Goal: Information Seeking & Learning: Learn about a topic

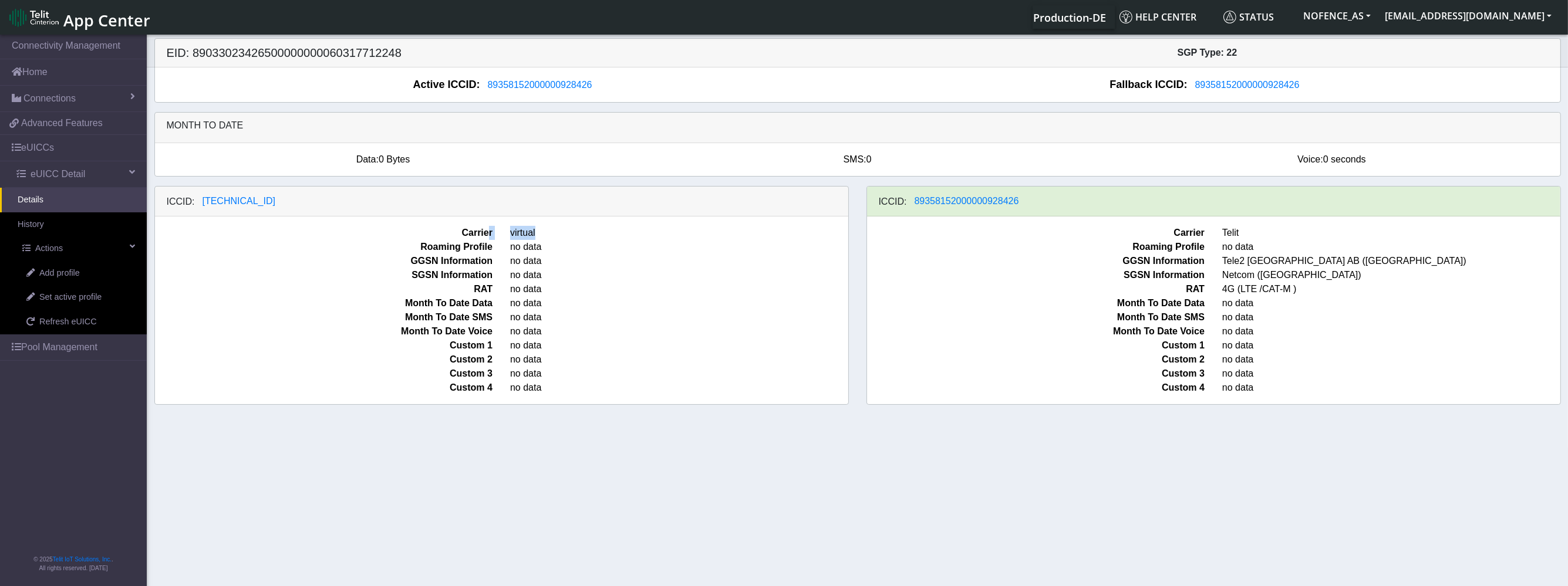
drag, startPoint x: 486, startPoint y: 229, endPoint x: 545, endPoint y: 230, distance: 59.0
click at [545, 230] on div "Carrier virtual" at bounding box center [501, 233] width 711 height 14
click at [545, 230] on span "virtual" at bounding box center [679, 233] width 356 height 14
click at [72, 300] on span "Set active profile" at bounding box center [70, 297] width 62 height 13
select select
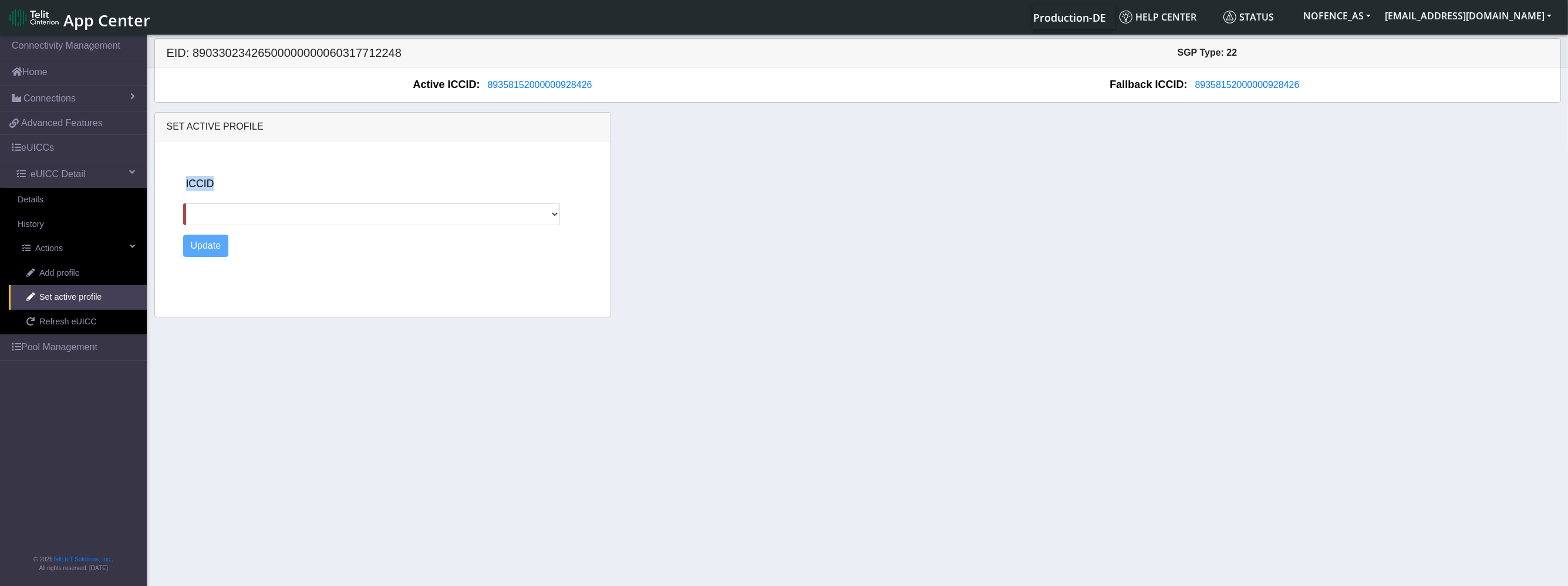
click at [240, 202] on div "ICCID [TECHNICAL_ID]" at bounding box center [392, 201] width 419 height 49
click at [279, 177] on div "ICCID [TECHNICAL_ID]" at bounding box center [392, 201] width 419 height 49
click at [77, 314] on link "Refresh eUICC" at bounding box center [77, 322] width 138 height 25
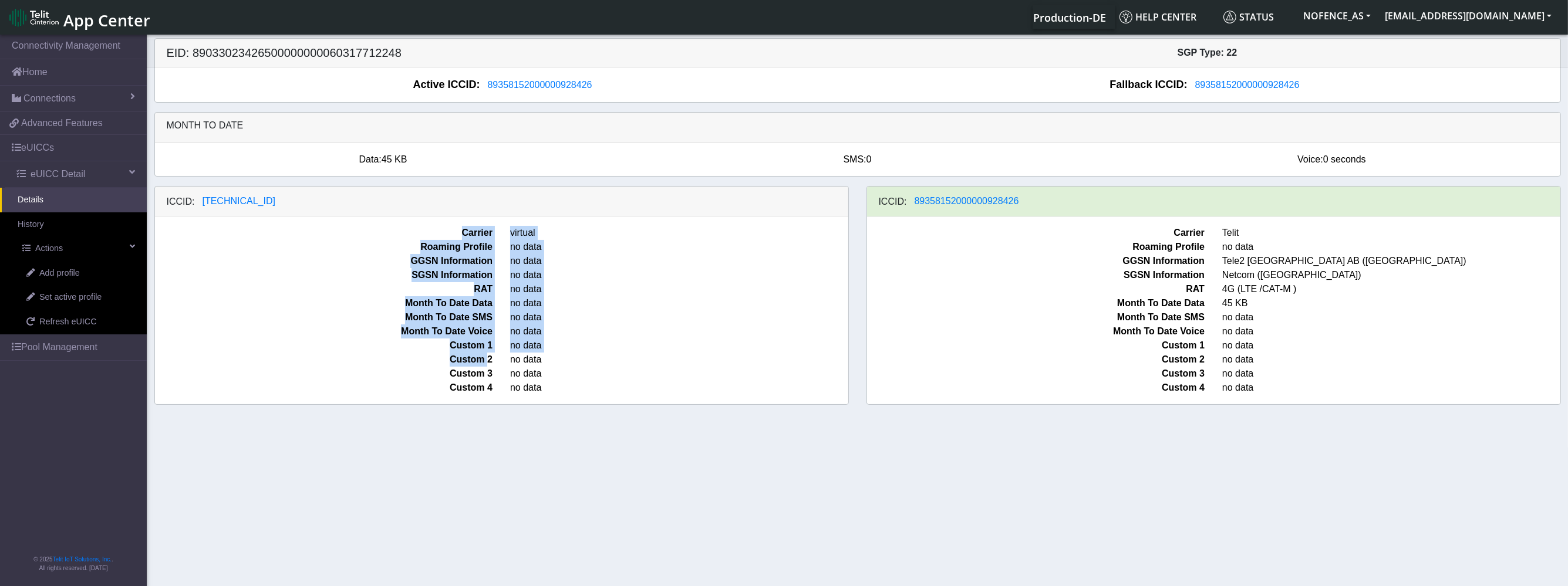
drag, startPoint x: 445, startPoint y: 224, endPoint x: 489, endPoint y: 365, distance: 147.7
click at [489, 365] on div "Carrier virtual Roaming Profile no data GGSN Information no data SGSN Informati…" at bounding box center [501, 310] width 693 height 188
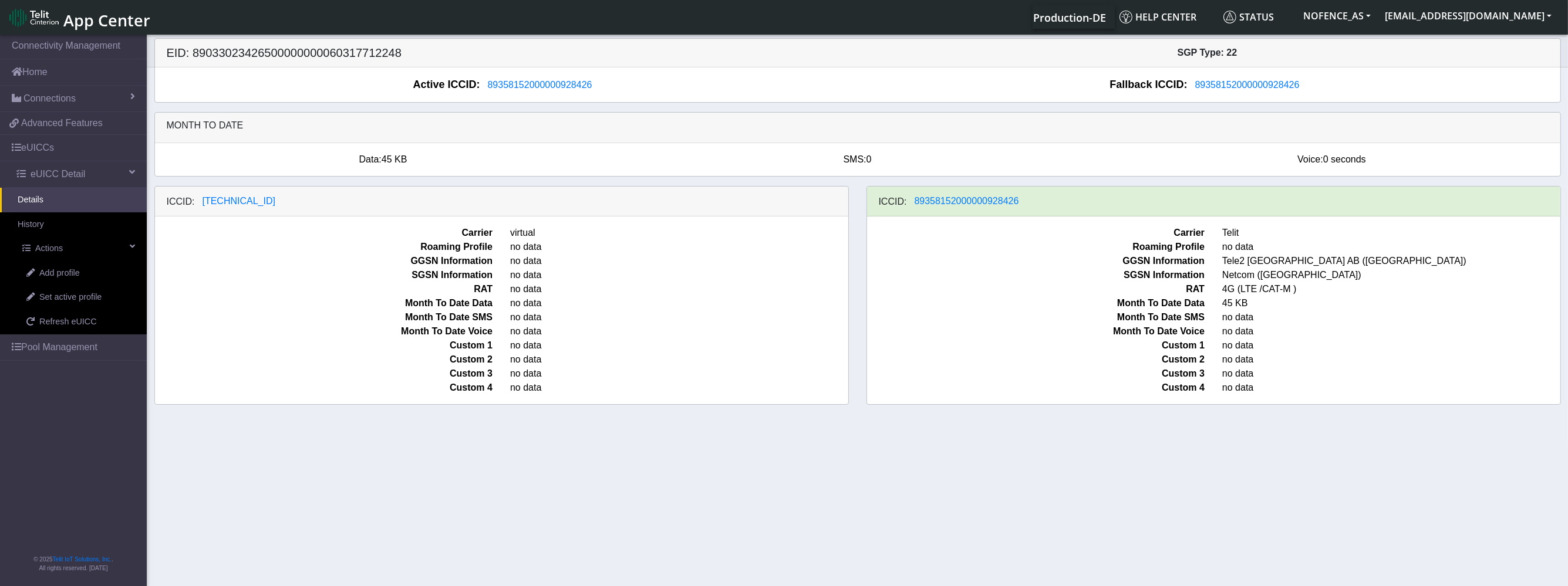
click at [490, 374] on span "Custom 3" at bounding box center [324, 373] width 356 height 14
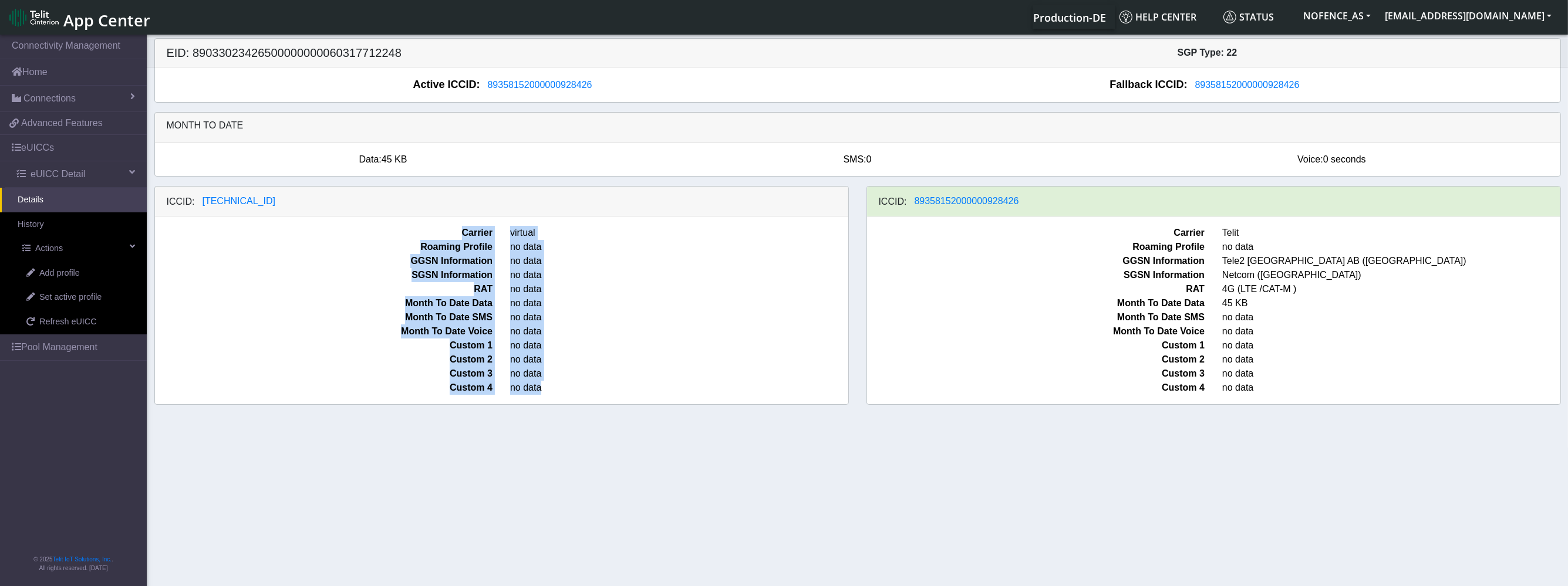
drag, startPoint x: 534, startPoint y: 381, endPoint x: 288, endPoint y: 184, distance: 315.2
click at [320, 187] on div "ICCID: [TECHNICAL_ID] Carrier virtual Roaming Profile no data GGSN Information …" at bounding box center [501, 296] width 694 height 219
click at [369, 324] on span "Month To Date Voice" at bounding box center [324, 331] width 356 height 14
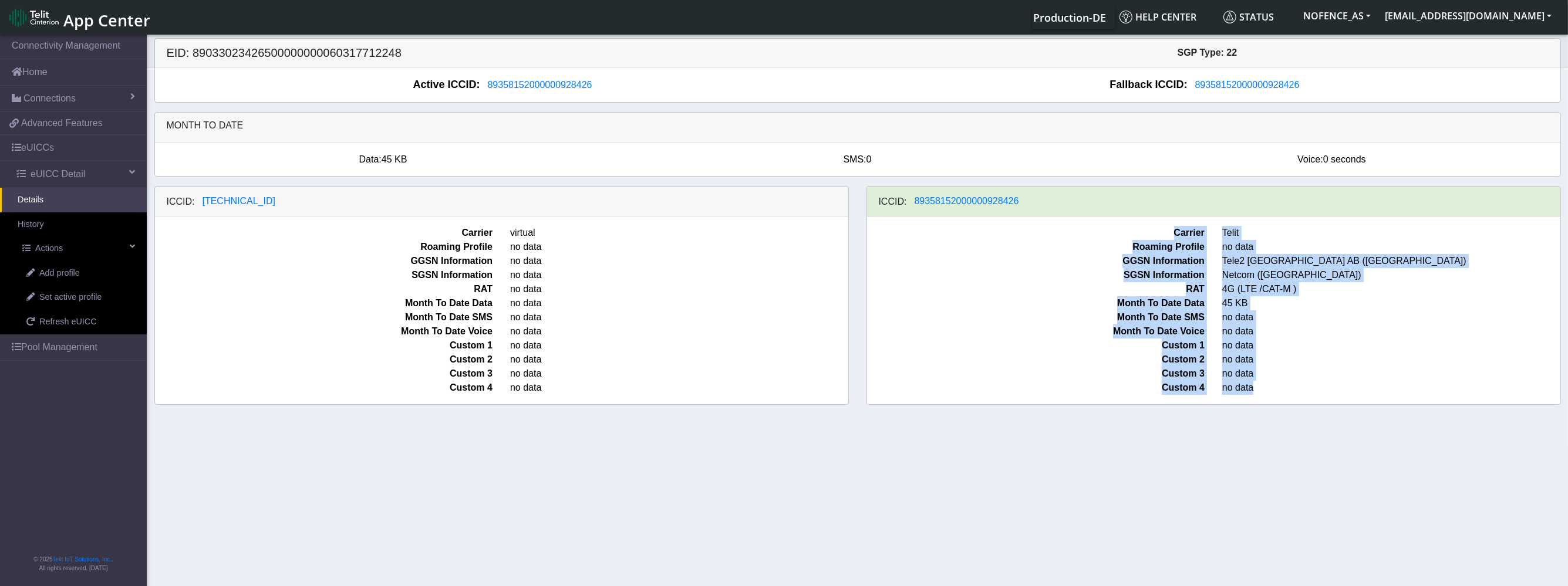
drag, startPoint x: 1118, startPoint y: 228, endPoint x: 1276, endPoint y: 412, distance: 242.5
click at [1276, 412] on div "ICCID: [TECHNICAL_ID] Carrier virtual Roaming Profile no data GGSN Information …" at bounding box center [857, 300] width 1424 height 228
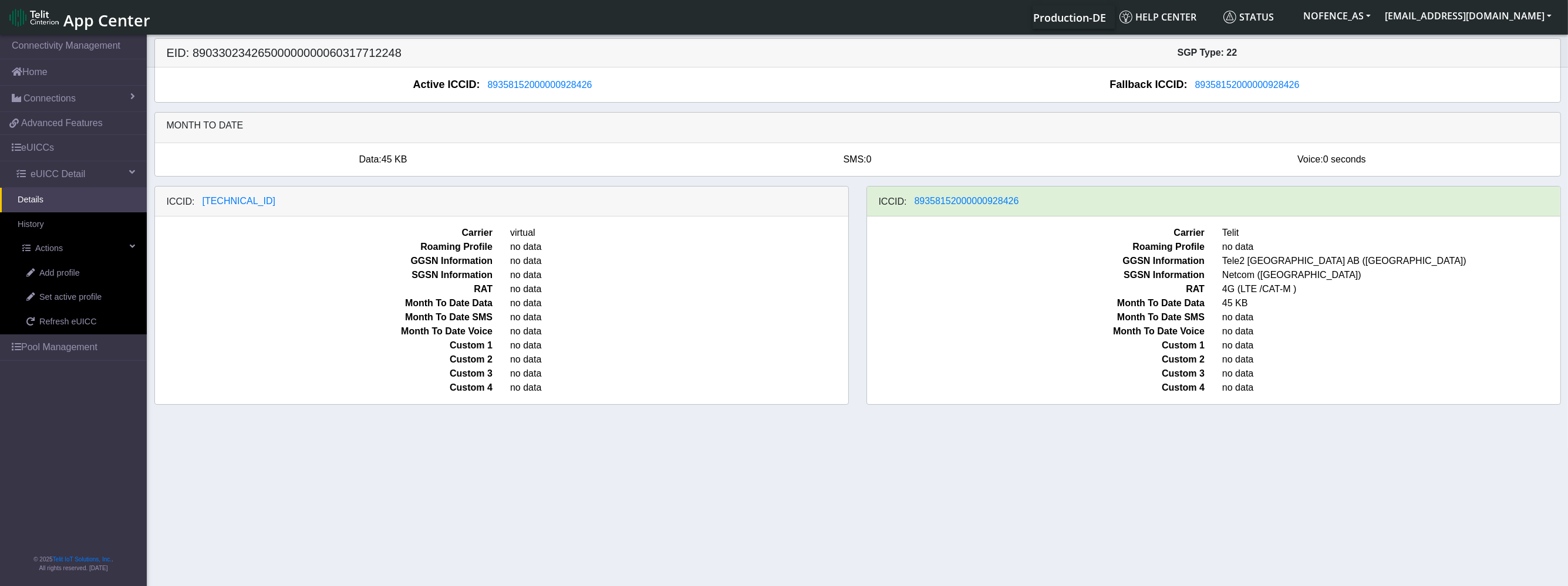
click at [1276, 411] on div "ICCID: [TECHNICAL_ID] Carrier virtual Roaming Profile no data GGSN Information …" at bounding box center [857, 300] width 1424 height 228
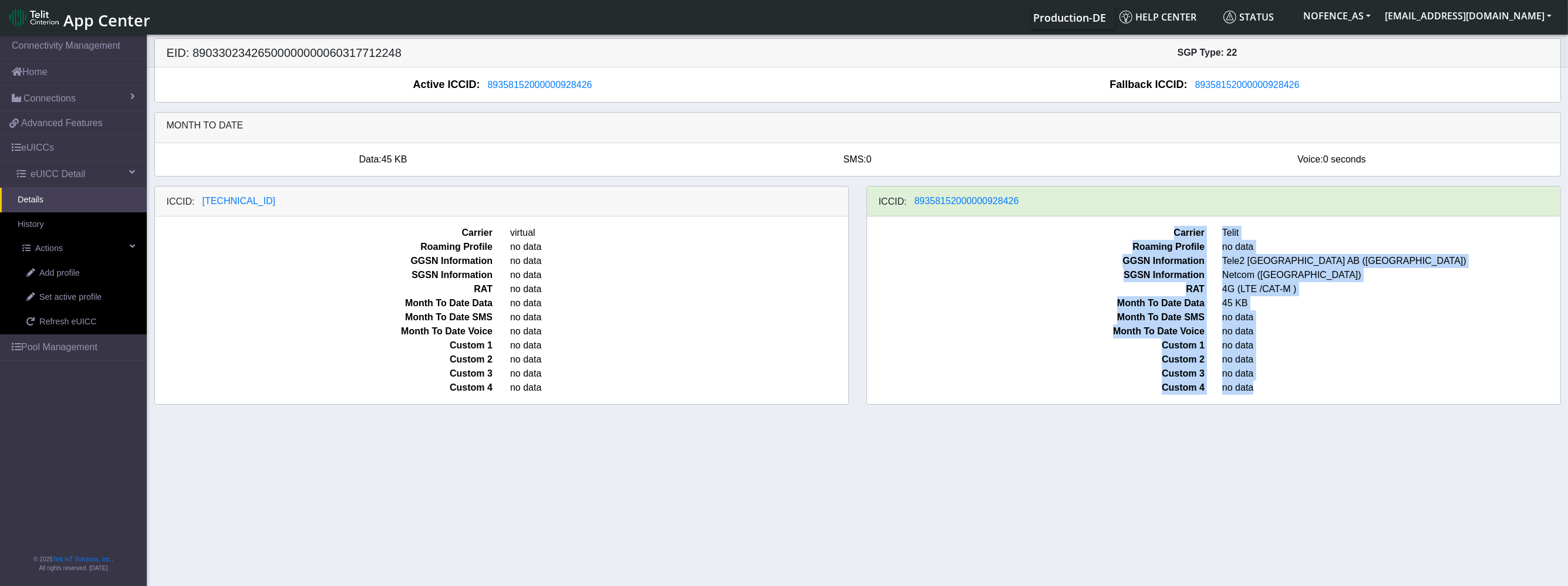
drag, startPoint x: 1262, startPoint y: 392, endPoint x: 1103, endPoint y: 216, distance: 237.2
click at [1103, 216] on div "Carrier Telit Roaming Profile no data GGSN Information Tele2 [GEOGRAPHIC_DATA] …" at bounding box center [1214, 310] width 693 height 188
click at [1099, 260] on span "GGSN Information" at bounding box center [1037, 261] width 356 height 14
drag, startPoint x: 1117, startPoint y: 240, endPoint x: 1295, endPoint y: 410, distance: 246.1
click at [1295, 410] on div "ICCID: [TECHNICAL_ID] Carrier virtual Roaming Profile no data GGSN Information …" at bounding box center [857, 300] width 1424 height 228
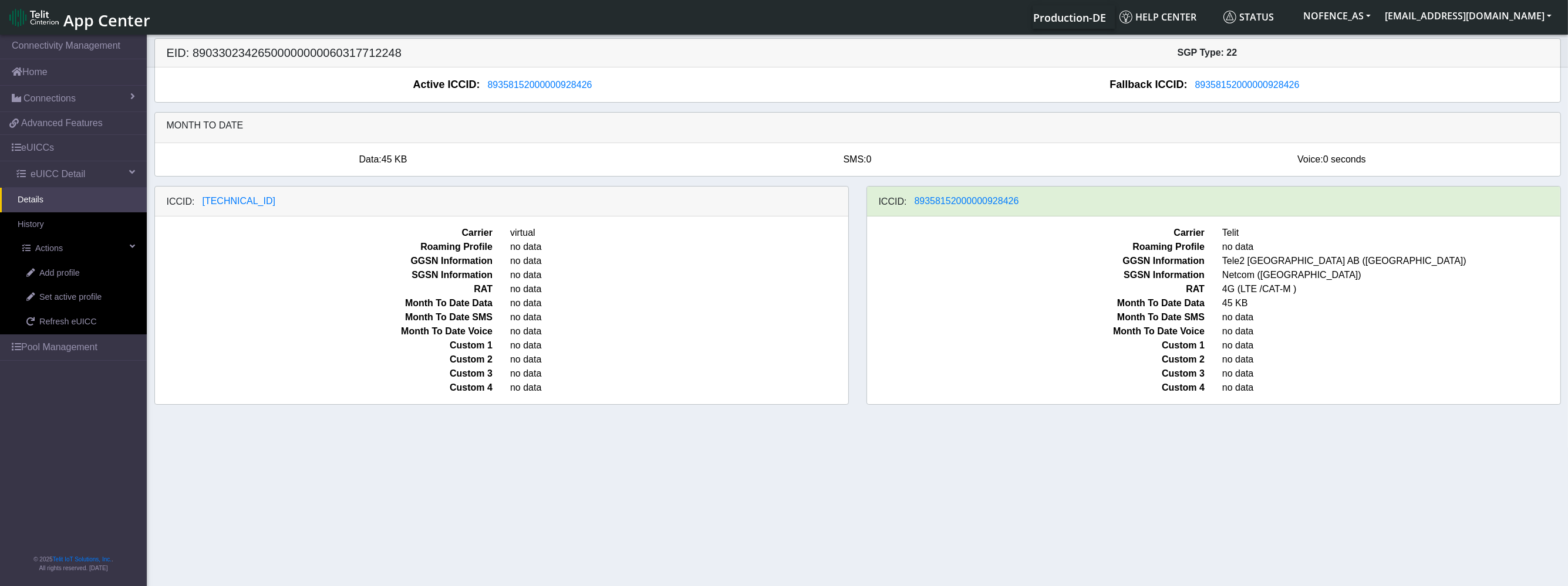
click at [1293, 407] on div "ICCID: [TECHNICAL_ID] Carrier virtual Roaming Profile no data GGSN Information …" at bounding box center [857, 300] width 1424 height 228
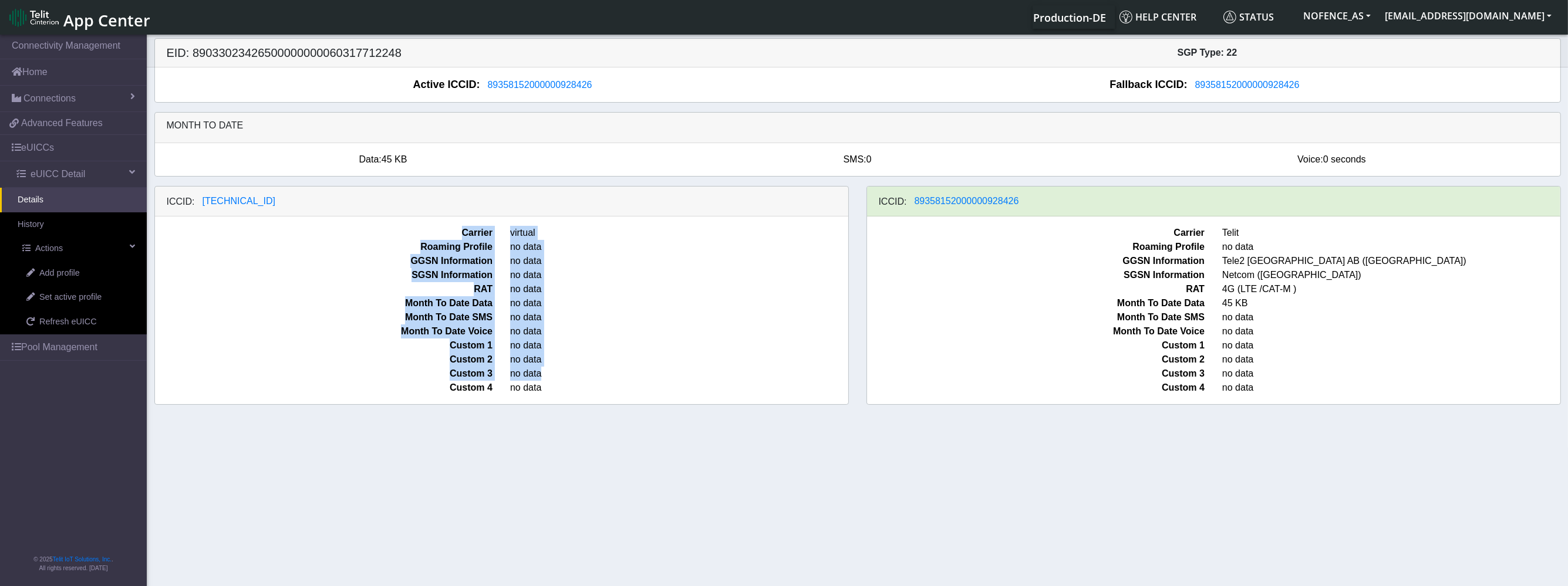
drag, startPoint x: 427, startPoint y: 223, endPoint x: 550, endPoint y: 379, distance: 198.7
click at [550, 379] on div "Carrier virtual Roaming Profile no data GGSN Information no data SGSN Informati…" at bounding box center [501, 310] width 693 height 188
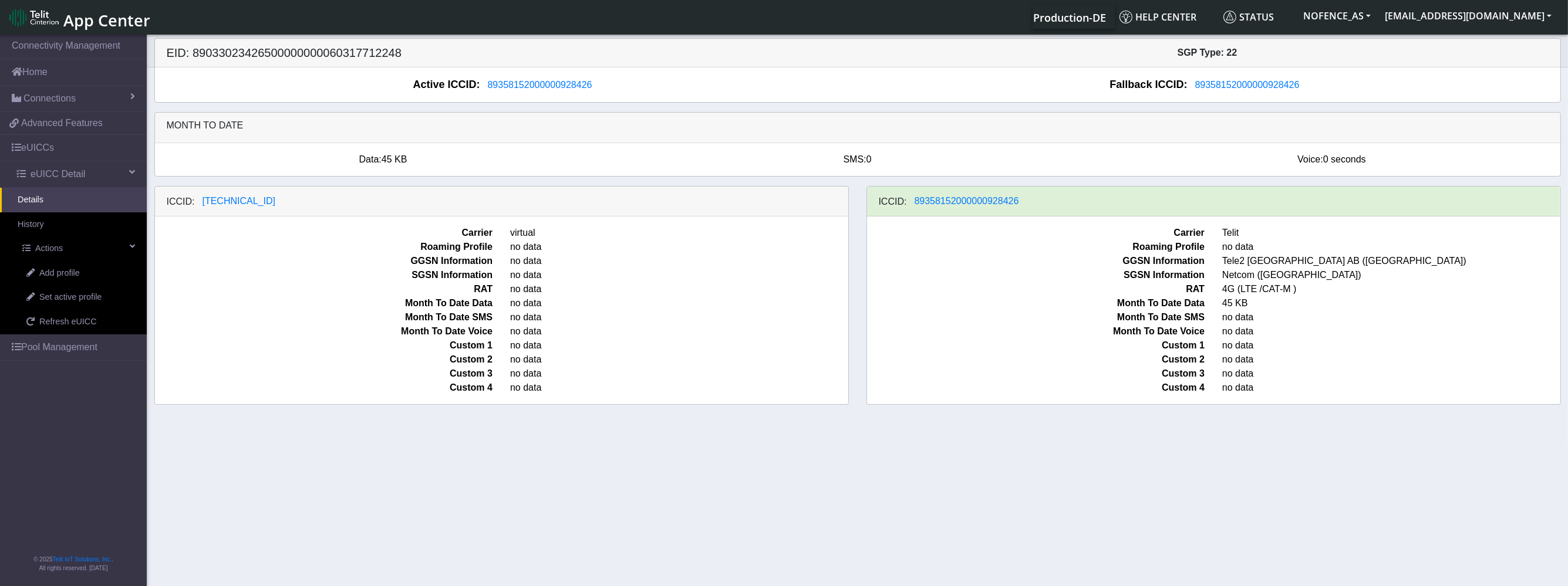
click at [540, 389] on span "no data" at bounding box center [679, 388] width 356 height 14
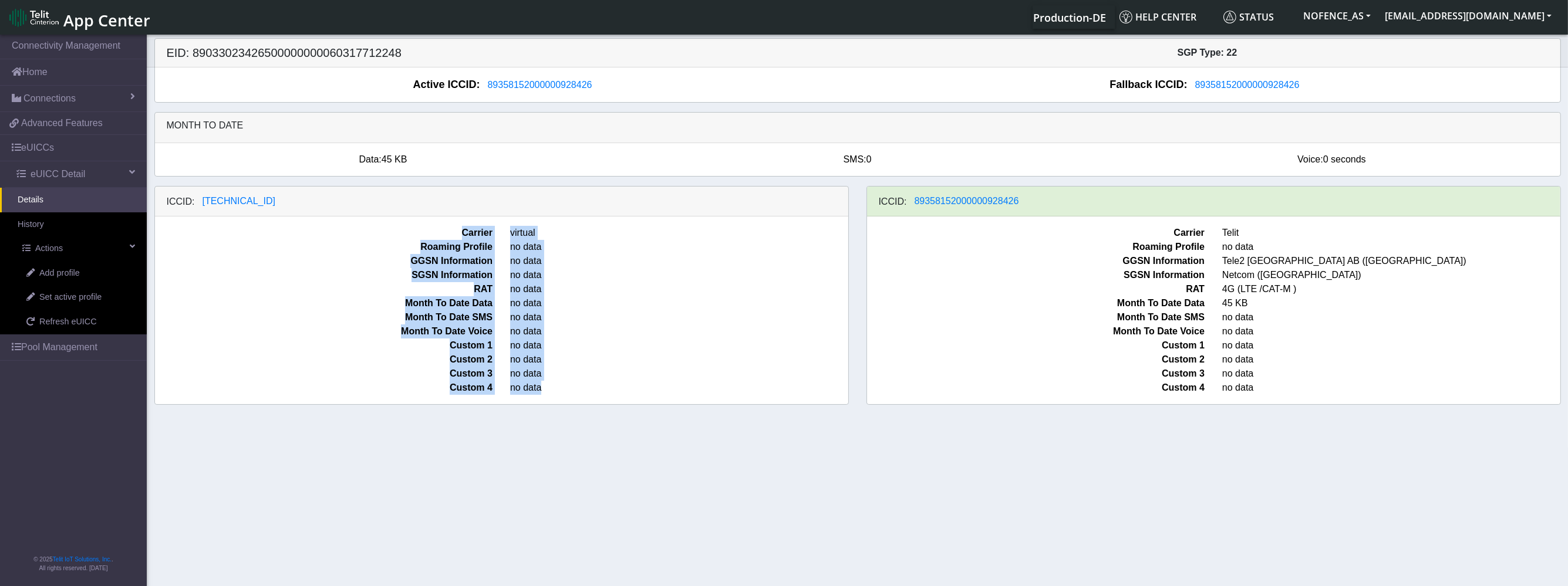
drag, startPoint x: 512, startPoint y: 368, endPoint x: 377, endPoint y: 235, distance: 189.5
click at [377, 235] on div "Carrier virtual Roaming Profile no data GGSN Information no data SGSN Informati…" at bounding box center [501, 310] width 693 height 188
click at [296, 309] on span "Month To Date Data" at bounding box center [324, 303] width 356 height 14
drag, startPoint x: 448, startPoint y: 209, endPoint x: 564, endPoint y: 353, distance: 184.9
click at [564, 353] on div "ICCID: [TECHNICAL_ID] Carrier virtual Roaming Profile no data GGSN Information …" at bounding box center [501, 296] width 694 height 219
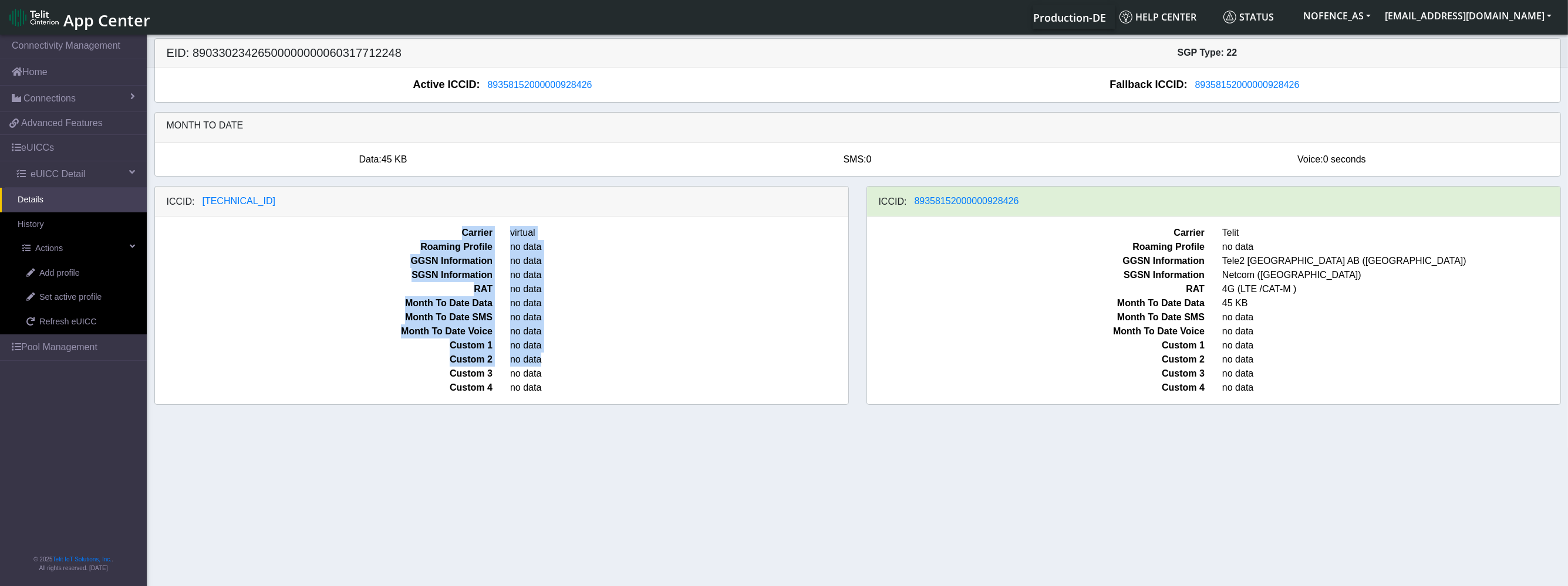
click at [564, 358] on span "no data" at bounding box center [679, 360] width 356 height 14
drag, startPoint x: 547, startPoint y: 387, endPoint x: 406, endPoint y: 240, distance: 203.7
click at [406, 240] on div "Carrier virtual Roaming Profile no data GGSN Information no data SGSN Informati…" at bounding box center [501, 310] width 693 height 188
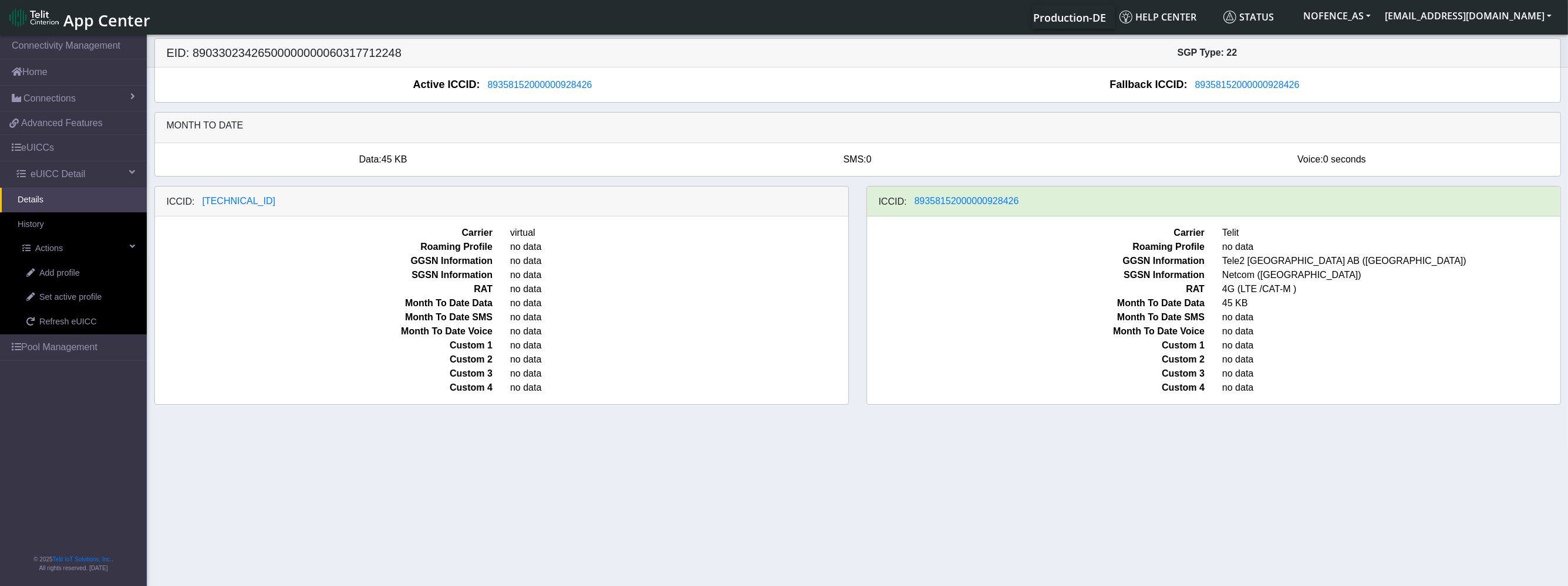
click at [409, 234] on span "Carrier" at bounding box center [324, 233] width 356 height 14
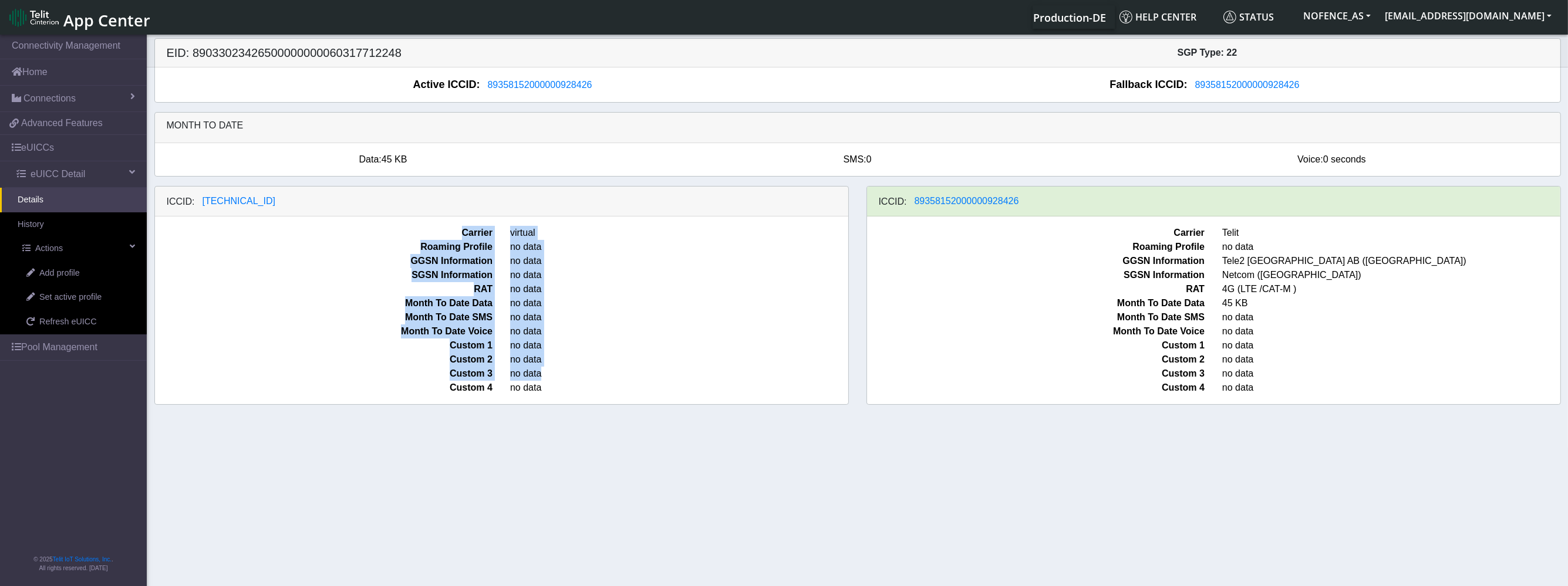
drag, startPoint x: 421, startPoint y: 221, endPoint x: 557, endPoint y: 373, distance: 204.0
click at [557, 372] on div "Carrier virtual Roaming Profile no data GGSN Information no data SGSN Informati…" at bounding box center [501, 310] width 693 height 188
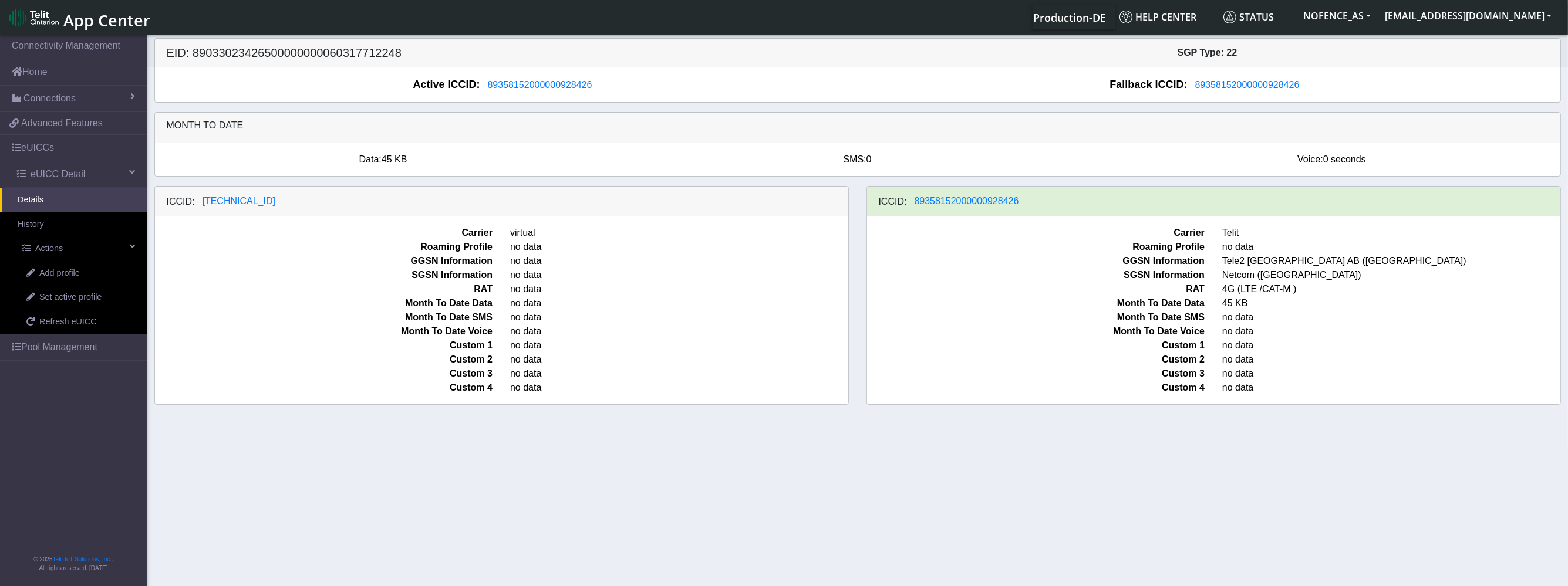
click at [557, 384] on span "no data" at bounding box center [679, 388] width 356 height 14
drag, startPoint x: 465, startPoint y: 234, endPoint x: 462, endPoint y: 228, distance: 6.7
click at [464, 233] on span "Carrier" at bounding box center [324, 233] width 356 height 14
click at [569, 398] on div "Carrier virtual Roaming Profile no data GGSN Information no data SGSN Informati…" at bounding box center [501, 310] width 693 height 188
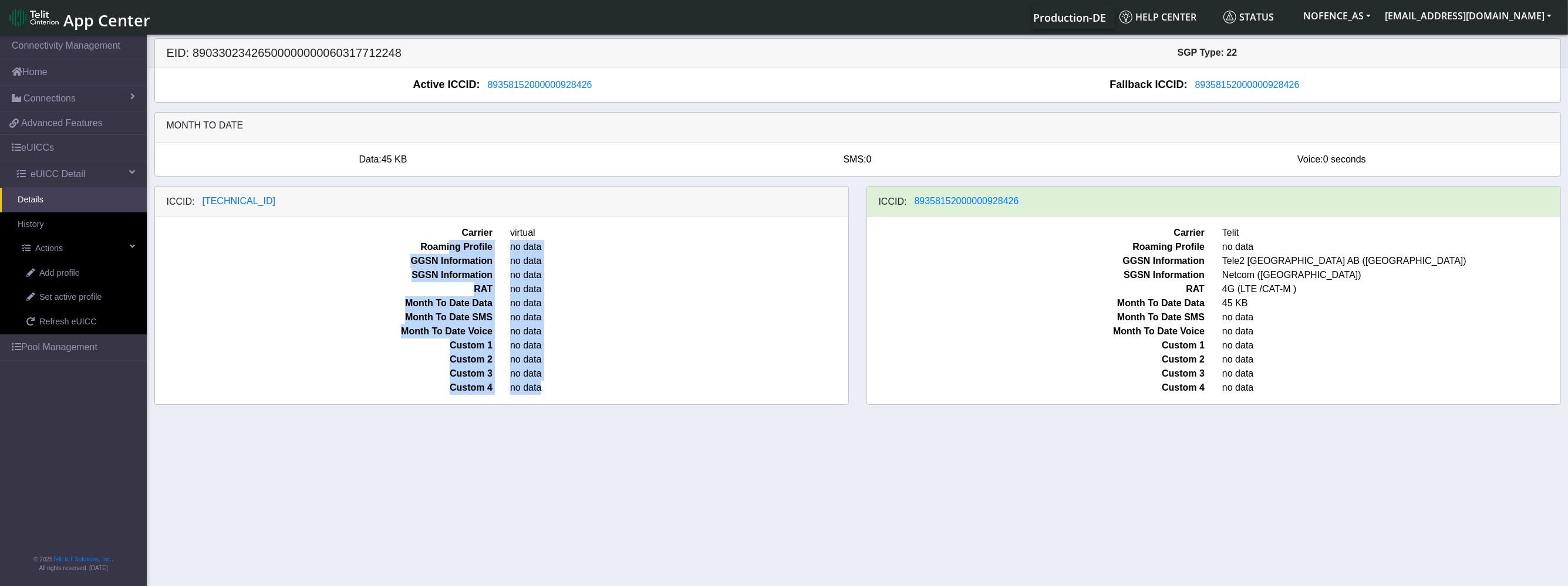
drag, startPoint x: 567, startPoint y: 401, endPoint x: 447, endPoint y: 246, distance: 196.0
click at [447, 247] on div "Carrier virtual Roaming Profile no data GGSN Information no data SGSN Informati…" at bounding box center [501, 310] width 693 height 188
click at [445, 244] on span "Roaming Profile" at bounding box center [324, 247] width 356 height 14
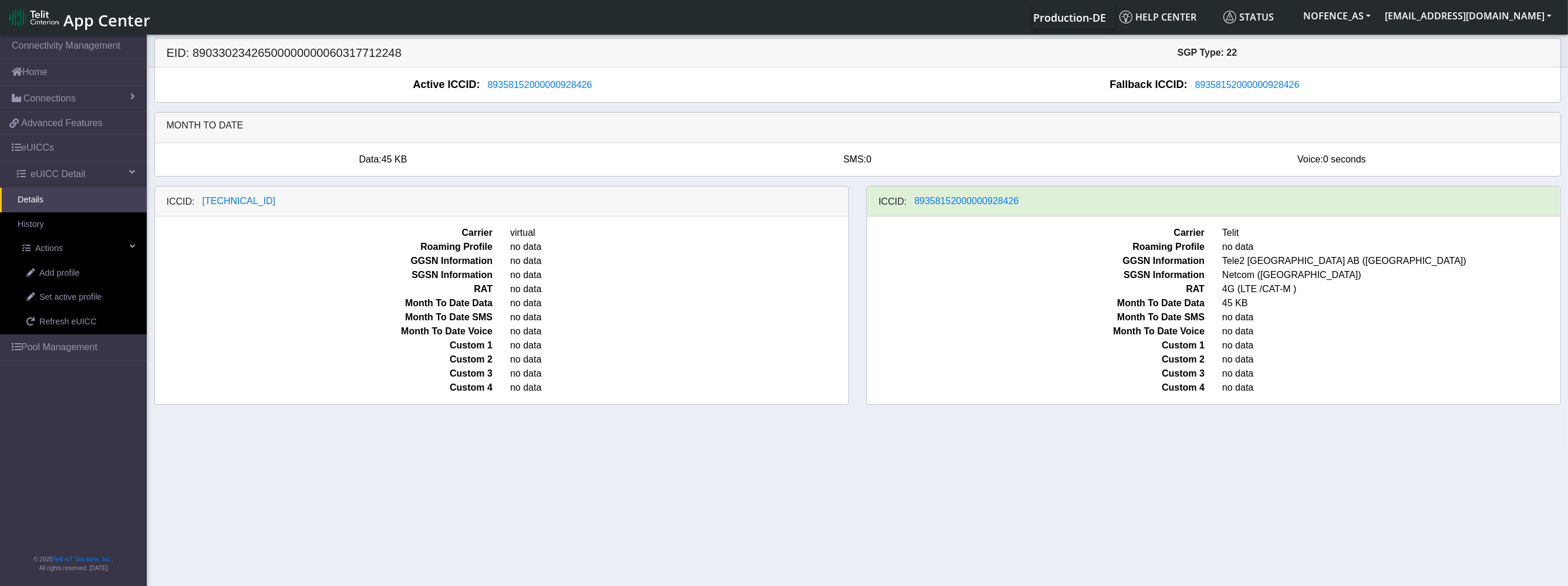
click at [443, 229] on span "Carrier" at bounding box center [324, 233] width 356 height 14
click at [131, 174] on span at bounding box center [131, 172] width 6 height 9
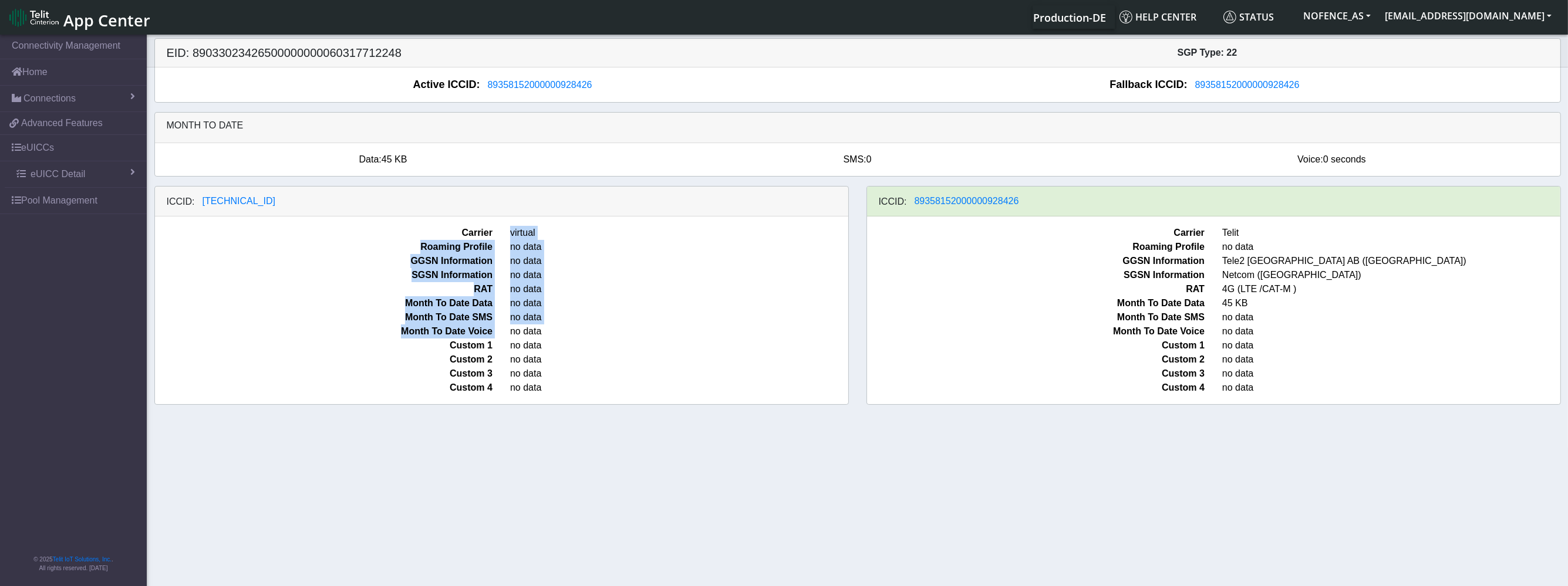
drag, startPoint x: 503, startPoint y: 226, endPoint x: 512, endPoint y: 331, distance: 105.4
click at [512, 331] on div "Carrier virtual Roaming Profile no data GGSN Information no data SGSN Informati…" at bounding box center [501, 310] width 693 height 188
click at [511, 331] on span "no data" at bounding box center [679, 331] width 356 height 14
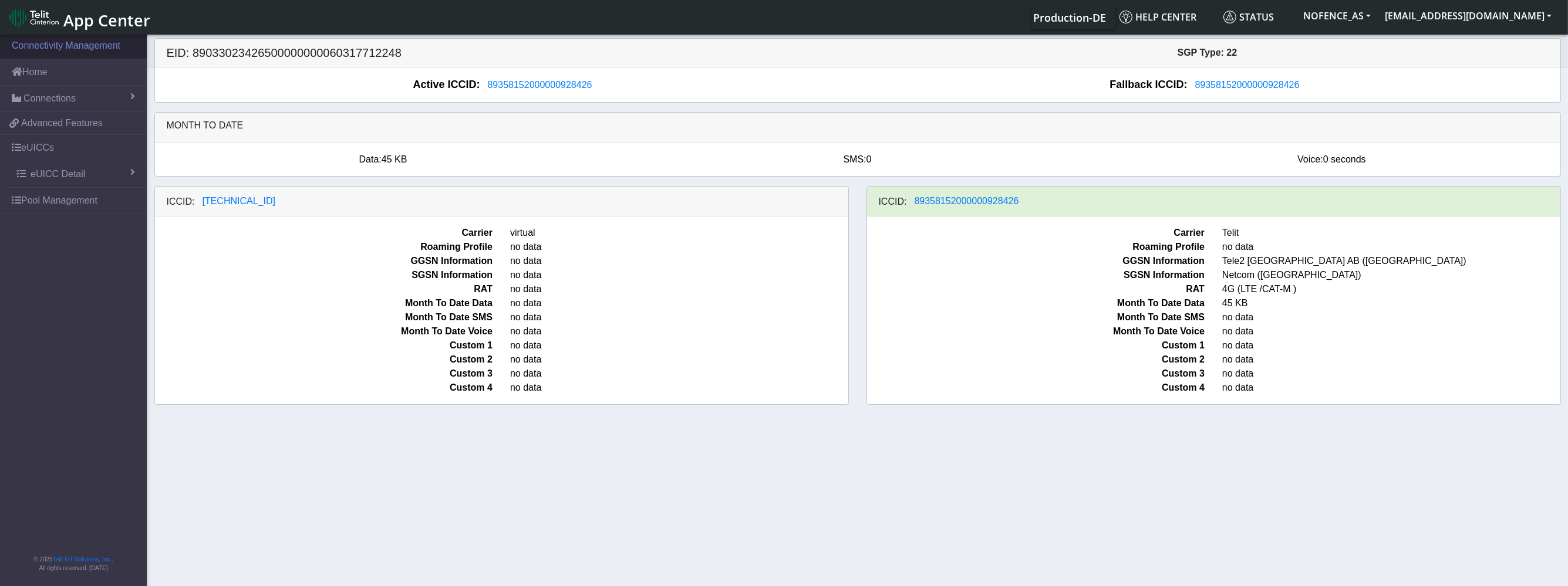
click at [94, 40] on link "Connectivity Management" at bounding box center [73, 45] width 147 height 26
